Goal: Connect with others: Establish contact or relationships with other users

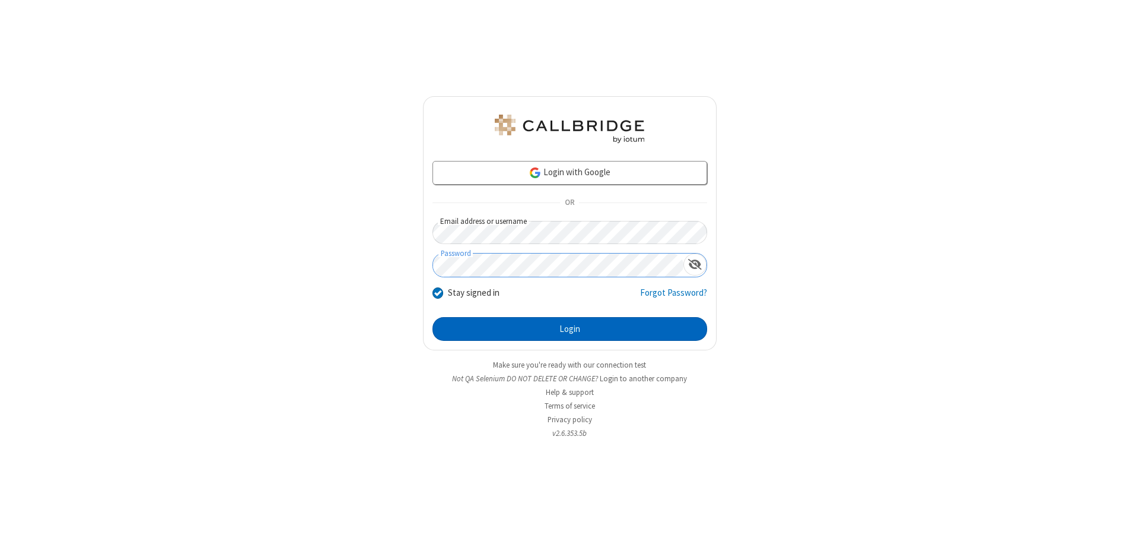
click at [570, 329] on button "Login" at bounding box center [570, 329] width 275 height 24
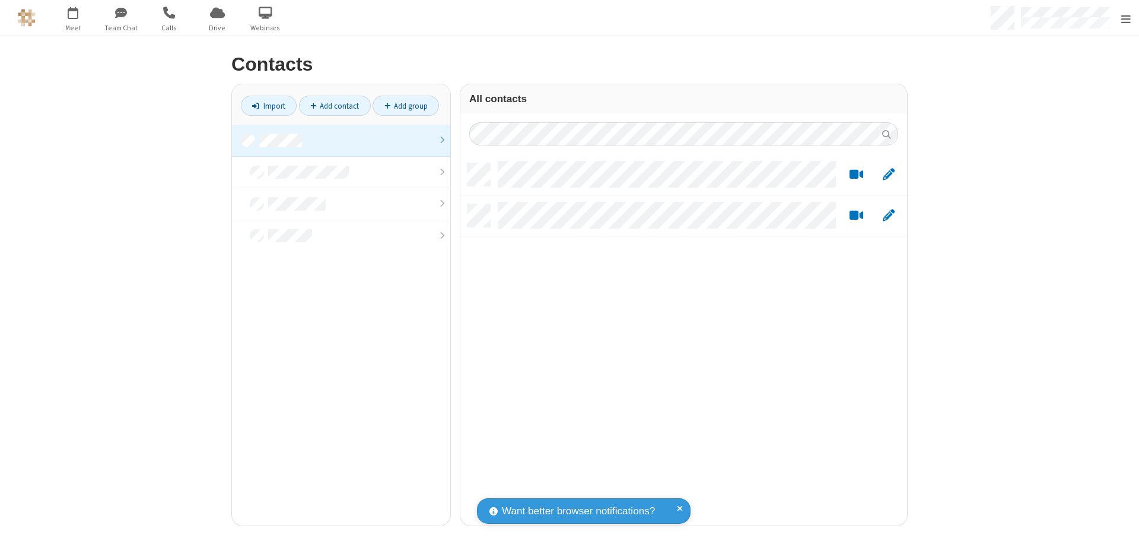
scroll to position [362, 438]
click at [336, 140] on link at bounding box center [341, 141] width 218 height 32
click at [330, 106] on link "Add contact" at bounding box center [335, 106] width 72 height 20
